Goal: Information Seeking & Learning: Learn about a topic

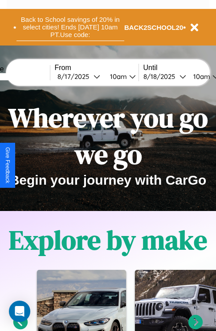
click at [70, 27] on button "Back to School savings of 20% in select cities! Ends [DATE] 10am PT. Use code:" at bounding box center [70, 27] width 108 height 28
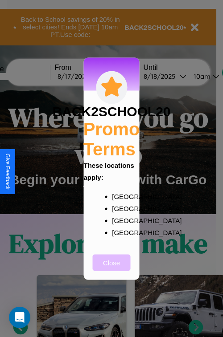
click at [111, 269] on button "Close" at bounding box center [112, 262] width 38 height 16
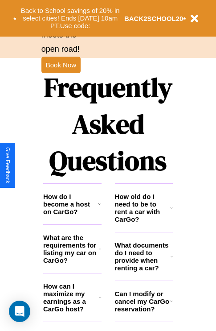
scroll to position [1080, 0]
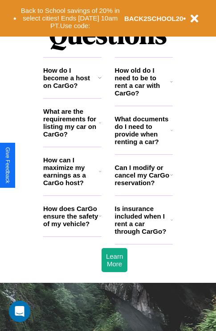
click at [172, 85] on icon at bounding box center [171, 81] width 3 height 7
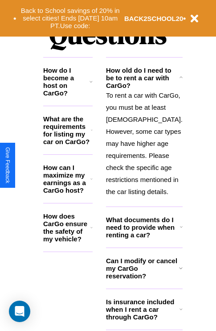
click at [93, 134] on icon at bounding box center [92, 130] width 2 height 7
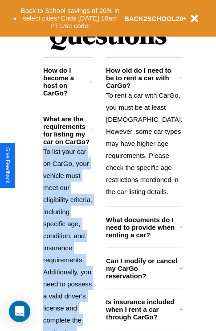
scroll to position [1164, 0]
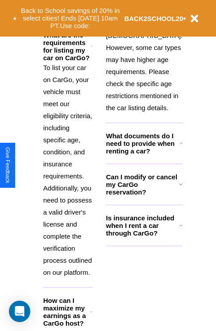
click at [72, 306] on h3 "How can I maximize my earnings as a CarGo host?" at bounding box center [66, 311] width 47 height 30
click at [143, 96] on p "To rent a car with CarGo, you must be at least [DEMOGRAPHIC_DATA]. However, som…" at bounding box center [144, 59] width 77 height 108
click at [143, 196] on h3 "Can I modify or cancel my CarGo reservation?" at bounding box center [142, 184] width 73 height 23
click at [93, 308] on icon at bounding box center [91, 311] width 2 height 7
click at [180, 229] on icon at bounding box center [181, 224] width 3 height 7
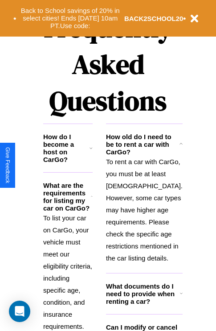
scroll to position [868, 0]
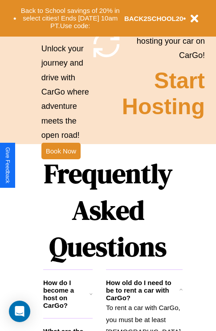
click at [61, 165] on h1 "Frequently Asked Questions" at bounding box center [108, 210] width 130 height 119
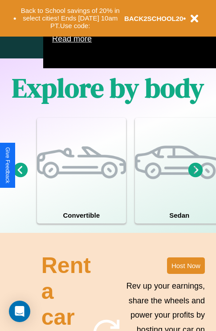
scroll to position [573, 0]
